Goal: Task Accomplishment & Management: Use online tool/utility

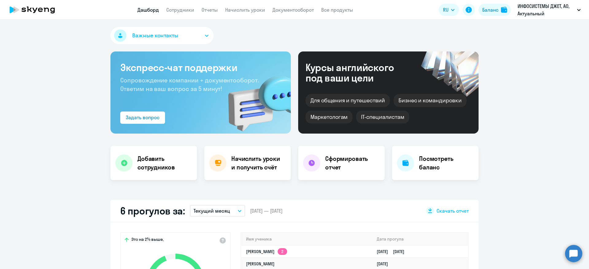
click at [184, 4] on app-header "Дашборд Сотрудники Отчеты Начислить уроки Документооборот Все продукты Дашборд …" at bounding box center [294, 10] width 589 height 20
click at [186, 10] on link "Сотрудники" at bounding box center [180, 10] width 28 height 6
select select "30"
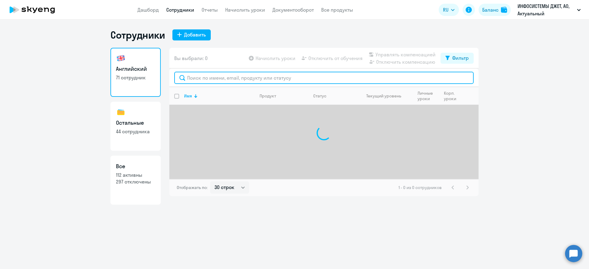
click at [215, 77] on input "text" at bounding box center [323, 78] width 299 height 12
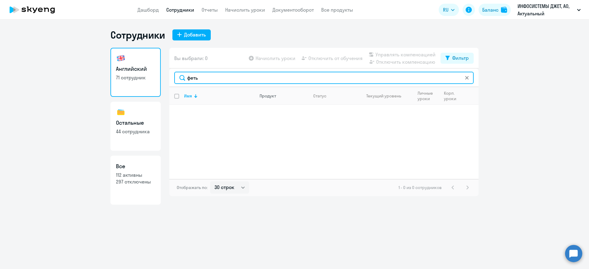
type input "фет"
drag, startPoint x: 212, startPoint y: 78, endPoint x: 158, endPoint y: 78, distance: 54.0
click at [158, 78] on div "Английский 71 сотрудник Остальные 44 сотрудника Все 112 активны 297 отключены В…" at bounding box center [294, 126] width 368 height 157
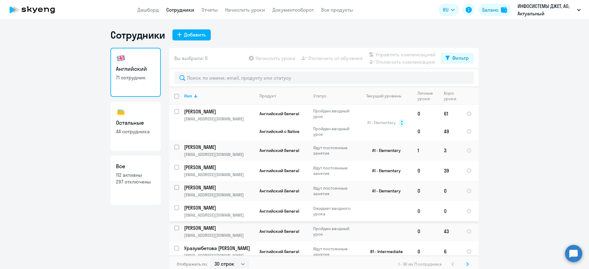
click at [174, 209] on input "select row 42361496" at bounding box center [180, 211] width 12 height 12
checkbox input "true"
click at [275, 58] on span "Начислить уроки" at bounding box center [275, 58] width 40 height 7
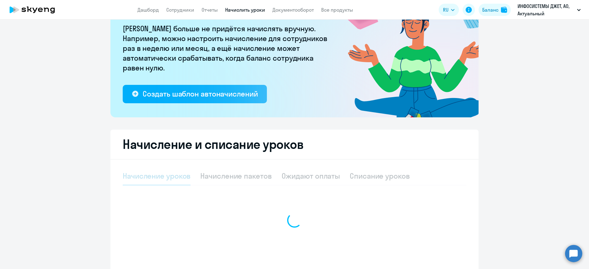
select select "10"
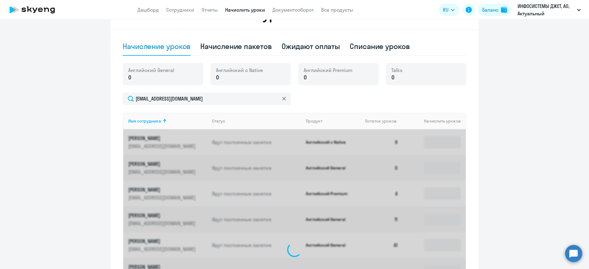
scroll to position [171, 0]
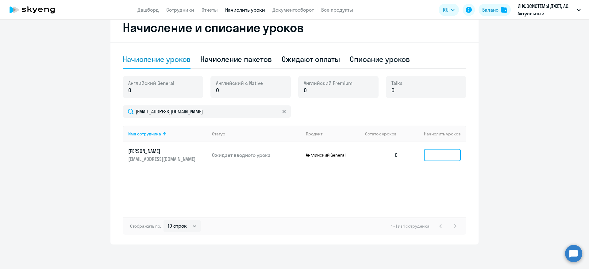
click at [437, 158] on input at bounding box center [442, 155] width 37 height 12
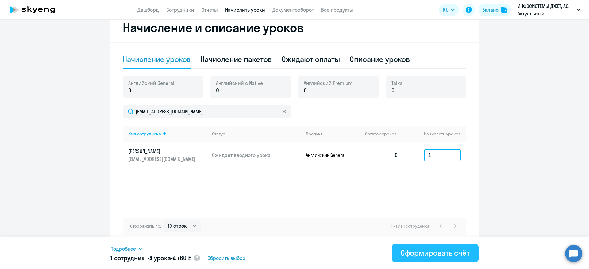
type input "4"
click at [434, 251] on div "Сформировать счёт" at bounding box center [435, 253] width 69 height 10
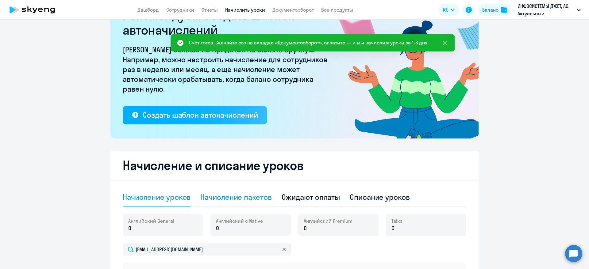
click at [233, 193] on div "Начисление пакетов" at bounding box center [235, 197] width 71 height 10
select select "10"
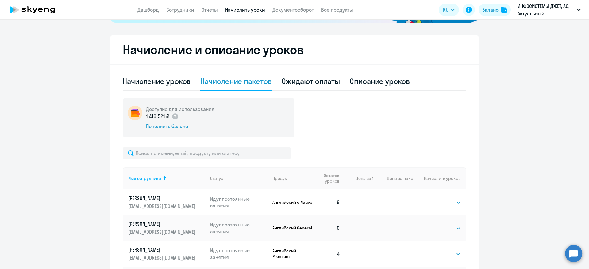
scroll to position [148, 0]
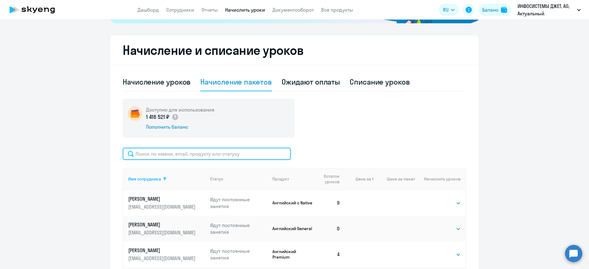
click at [185, 153] on input "text" at bounding box center [207, 154] width 168 height 12
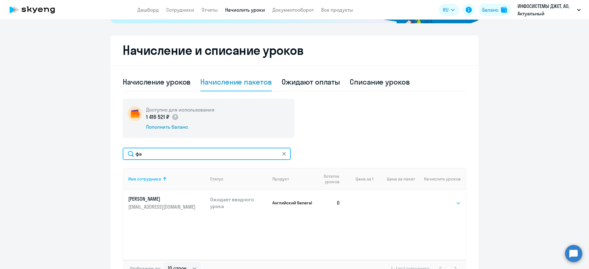
type input "фа"
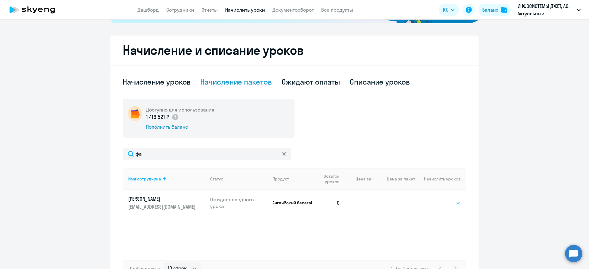
click at [441, 204] on select "Выбрать 4 8 16 32 64 128" at bounding box center [448, 203] width 25 height 7
select select "4"
click at [436, 200] on select "Выбрать 4 8 16 32 64 128" at bounding box center [448, 203] width 25 height 7
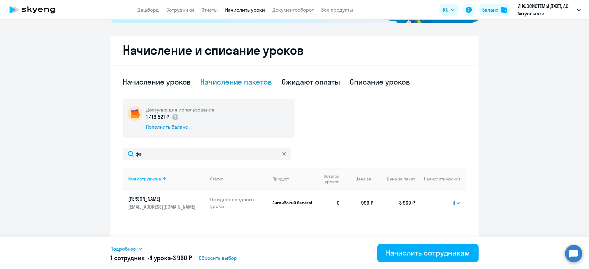
click at [506, 154] on ng-component "Рекомендуем создать шаблон автоначислений Уроки больше не придётся начислять вр…" at bounding box center [294, 83] width 589 height 407
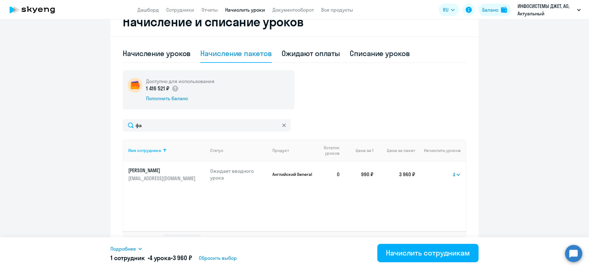
scroll to position [191, 0]
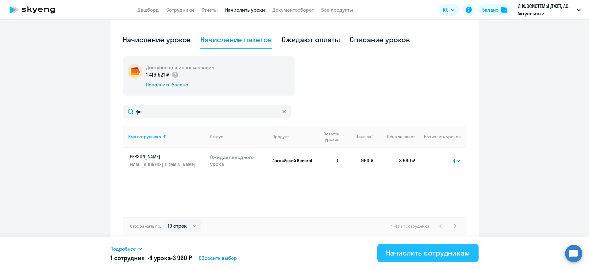
click at [430, 253] on div "Начислить сотрудникам" at bounding box center [428, 253] width 84 height 10
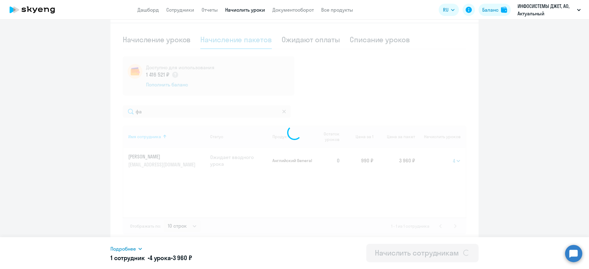
select select
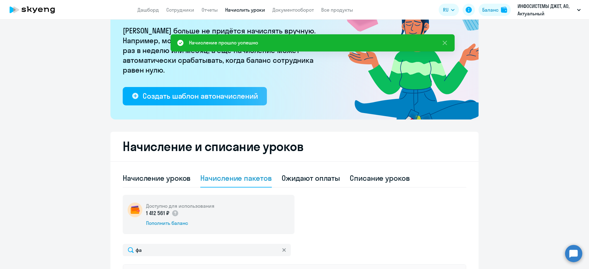
scroll to position [0, 0]
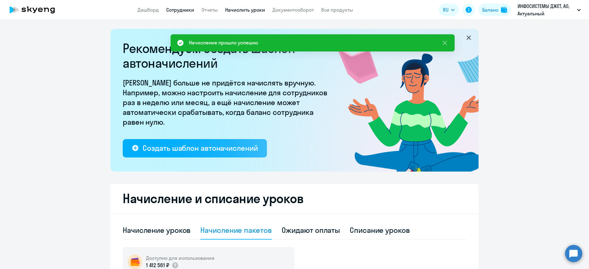
click at [177, 11] on link "Сотрудники" at bounding box center [180, 10] width 28 height 6
select select "30"
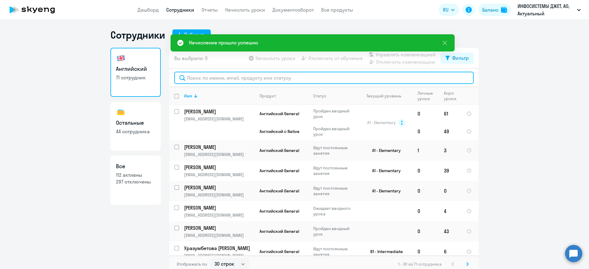
click at [226, 77] on input "text" at bounding box center [323, 78] width 299 height 12
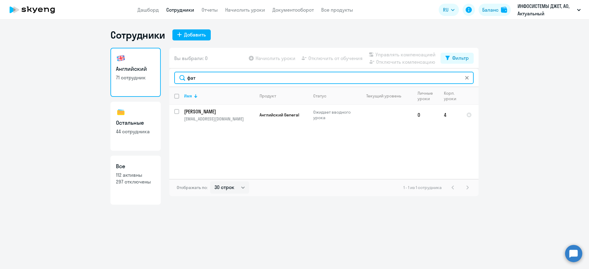
type input "фат"
